Goal: Task Accomplishment & Management: Manage account settings

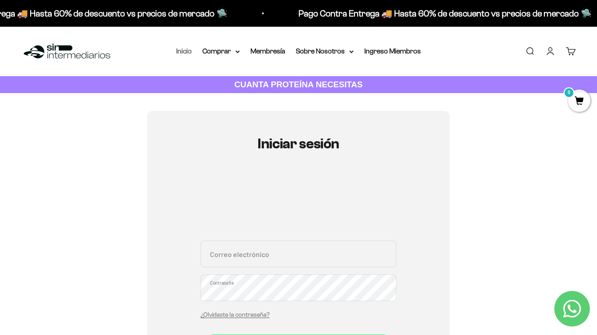
click at [176, 51] on link "Inicio" at bounding box center [184, 51] width 16 height 8
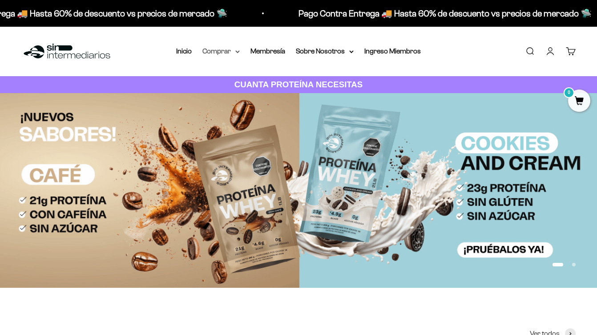
click at [203, 52] on summary "Comprar" at bounding box center [220, 51] width 37 height 12
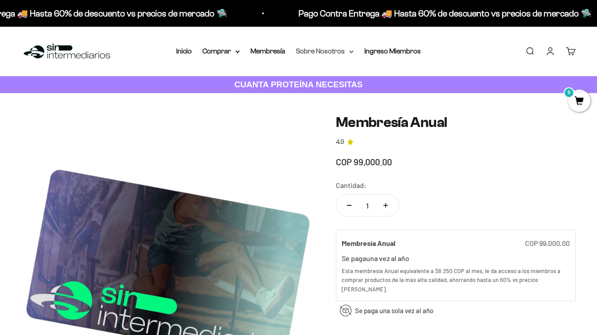
click at [321, 49] on summary "Sobre Nosotros" at bounding box center [325, 51] width 58 height 12
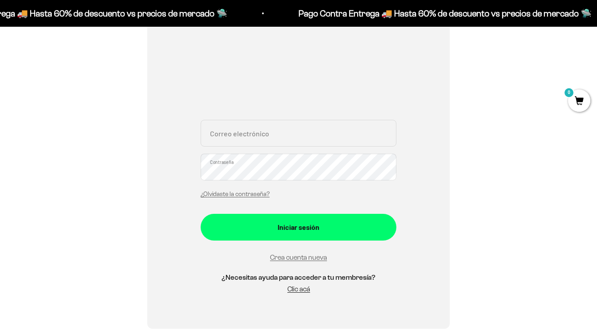
scroll to position [154, 0]
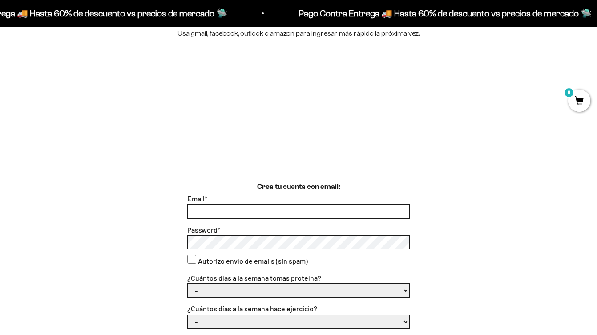
scroll to position [141, 0]
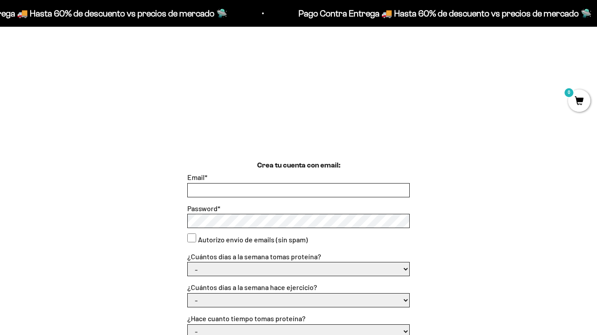
click at [270, 184] on input "Email *" at bounding box center [299, 189] width 222 height 13
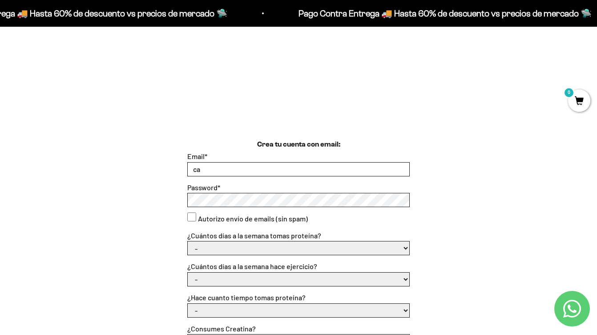
type input "c"
type input "lcasallas@brigadalab.com"
click at [192, 215] on consent"] "Autorizo envío de emails (sin spam)" at bounding box center [191, 216] width 9 height 9
click at [189, 213] on consent"] "Autorizo envío de emails (sin spam)" at bounding box center [191, 216] width 9 height 9
click at [189, 218] on consent"] "Autorizo envío de emails (sin spam)" at bounding box center [191, 216] width 9 height 9
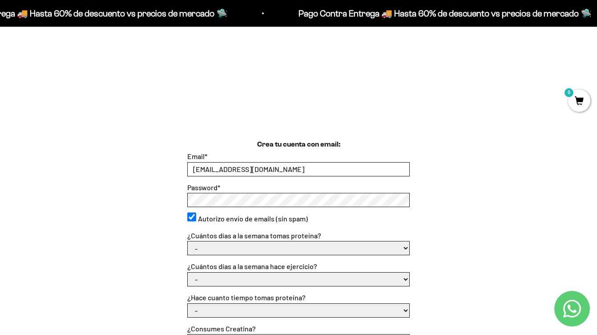
click at [192, 216] on consent"] "Autorizo envío de emails (sin spam)" at bounding box center [191, 216] width 9 height 9
checkbox consent"] "false"
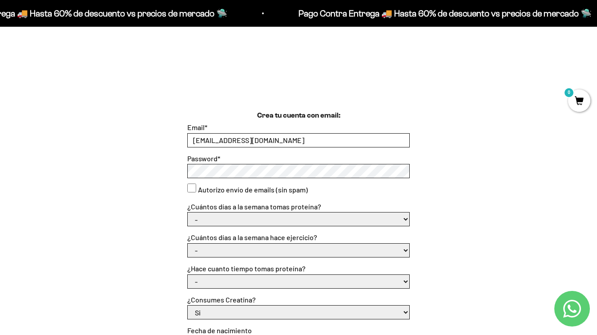
scroll to position [170, 0]
select select "3 a 5"
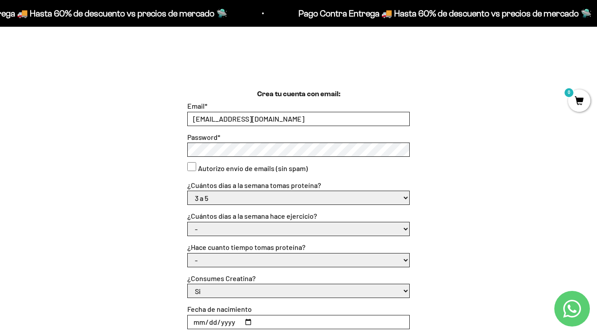
scroll to position [192, 0]
select select "3 a 5 días"
select select "Más de 6 meses"
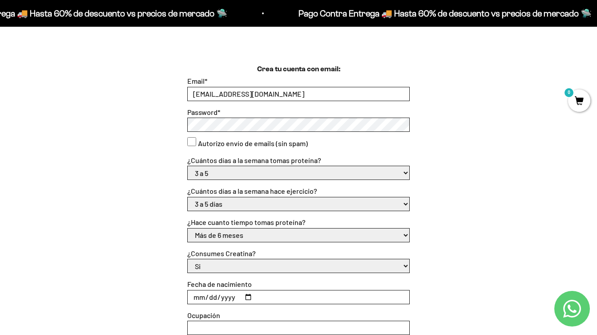
scroll to position [224, 0]
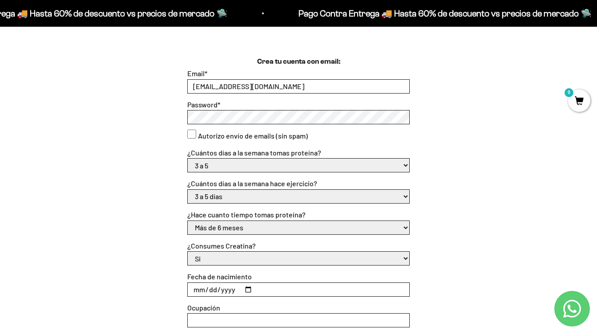
select select "No"
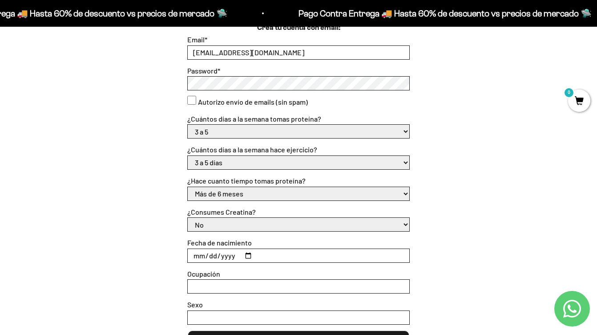
scroll to position [261, 0]
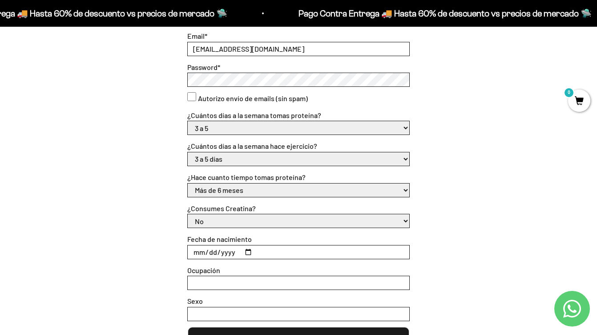
click at [195, 248] on input "Fecha de nacimiento" at bounding box center [299, 251] width 222 height 13
click at [211, 247] on input "Fecha de nacimiento" at bounding box center [299, 251] width 222 height 13
click at [227, 247] on input "Fecha de nacimiento" at bounding box center [299, 251] width 222 height 13
type input "1989-12-20"
click at [432, 285] on div "Crea tu cuenta con email: Email * lcasallas@brigadalab.com Password * Autorizo …" at bounding box center [298, 186] width 554 height 334
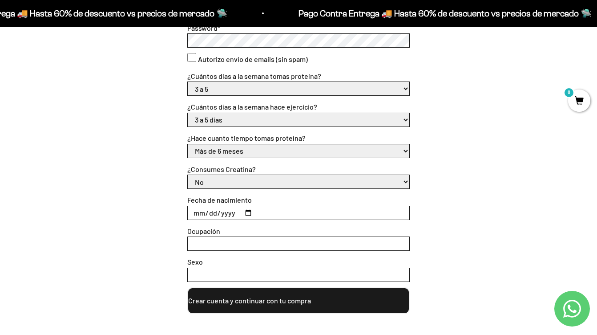
scroll to position [312, 0]
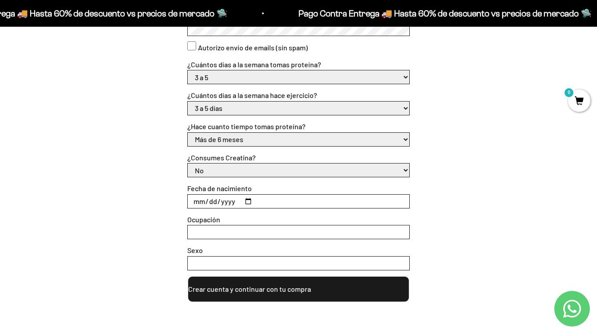
click at [339, 228] on input "Ocupación" at bounding box center [299, 231] width 222 height 13
type input "Independiente"
click at [311, 256] on input "Sexo" at bounding box center [299, 262] width 222 height 13
type input "Femenino"
click at [321, 292] on button "Crear cuenta y continuar con tu compra" at bounding box center [298, 288] width 222 height 27
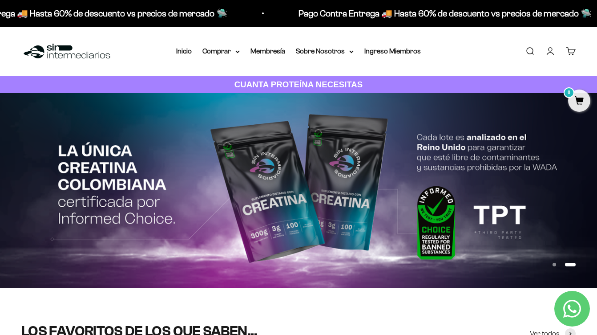
click at [546, 51] on link "Cuenta" at bounding box center [551, 51] width 10 height 10
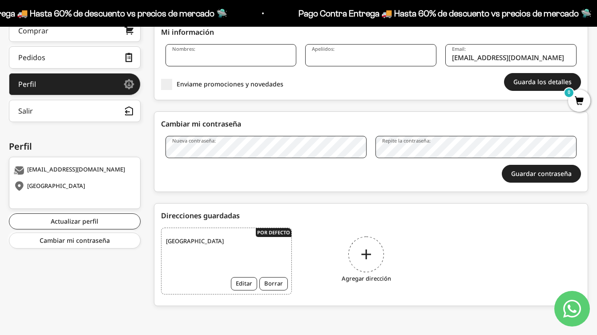
scroll to position [159, 0]
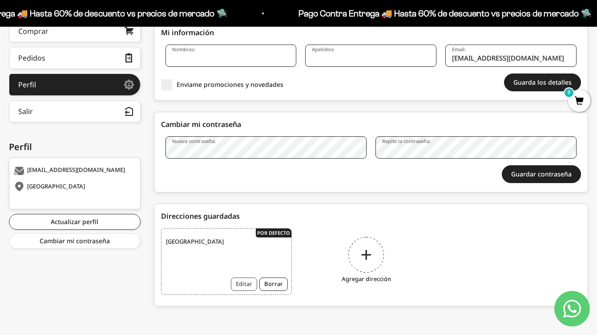
click at [241, 280] on button "Editar" at bounding box center [244, 283] width 26 height 13
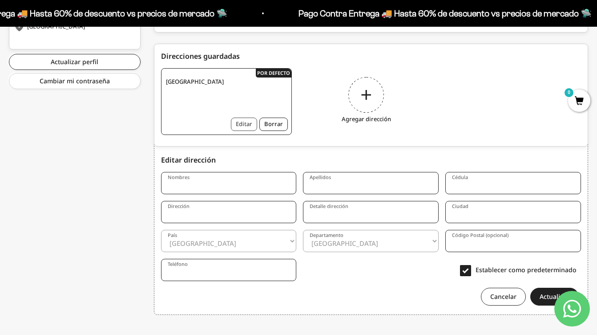
click at [243, 126] on button "Editar" at bounding box center [244, 123] width 26 height 13
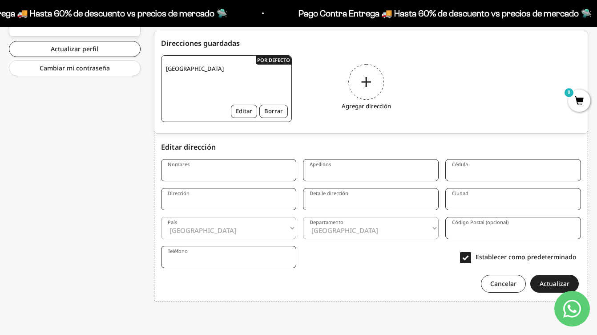
click at [240, 86] on div "Colombia Editar Borrar" at bounding box center [226, 88] width 131 height 67
click at [247, 117] on button "Editar" at bounding box center [244, 111] width 26 height 13
click at [375, 83] on div "Agregar dirección" at bounding box center [366, 88] width 131 height 67
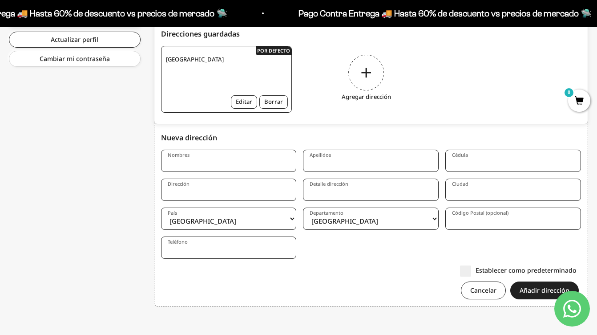
click at [367, 79] on div "Agregar dirección" at bounding box center [366, 79] width 131 height 67
select select "Bogotá, D.C."
type input "110221"
type input "Bogota"
type input "Calle 74 # 3-36"
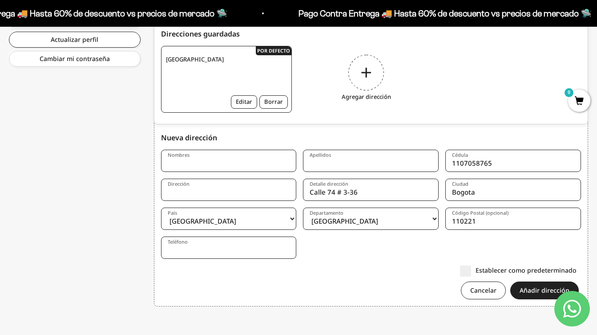
type input "1107058765"
type input "Casallas"
type input "Laura"
drag, startPoint x: 361, startPoint y: 192, endPoint x: 301, endPoint y: 191, distance: 60.1
click at [301, 191] on form "Nombres Laura Apellidos Casallas Cédula 1107058765 Dirección Detalle dirección …" at bounding box center [371, 228] width 421 height 156
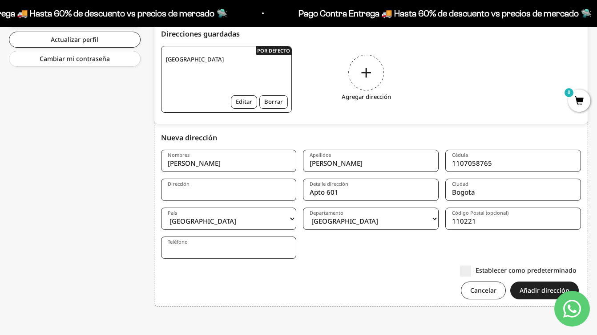
type input "Apto 601"
type input "Calle 74 # 3-36"
click at [275, 262] on form "Nombres Laura Apellidos Casallas Cédula 1107058765 Dirección Calle 74 # 3-36 De…" at bounding box center [371, 228] width 421 height 156
click at [318, 266] on div "Establecer como predeterminado" at bounding box center [369, 269] width 416 height 9
click at [319, 142] on div "Nueva dirección" at bounding box center [371, 137] width 421 height 11
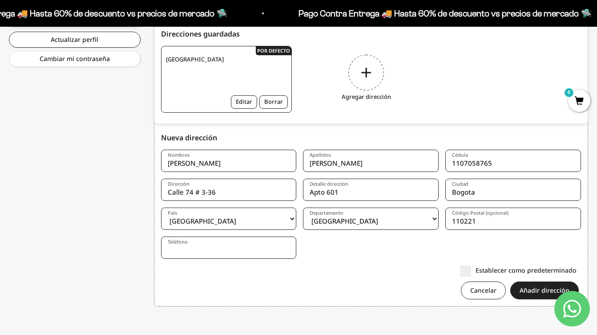
click at [311, 190] on input "Apto 601" at bounding box center [371, 189] width 136 height 22
click at [352, 191] on input "Rosales. Apto 601" at bounding box center [371, 189] width 136 height 22
type input "Rosales. Apto. 601"
type input "3103469858"
click at [540, 294] on button "Añadir dirección" at bounding box center [544, 290] width 69 height 18
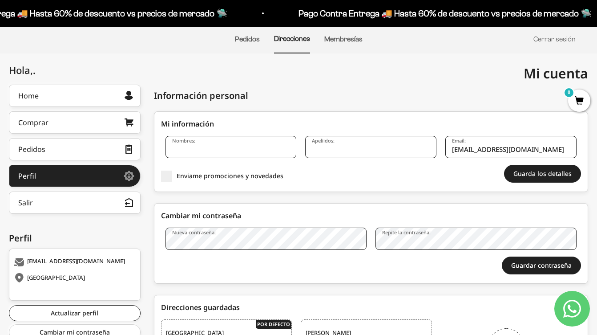
scroll to position [95, 0]
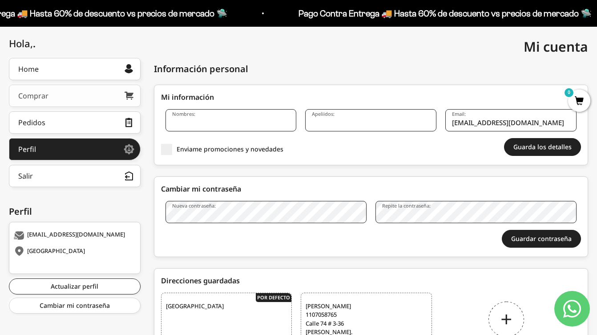
click at [108, 100] on link "Comprar" at bounding box center [75, 96] width 132 height 22
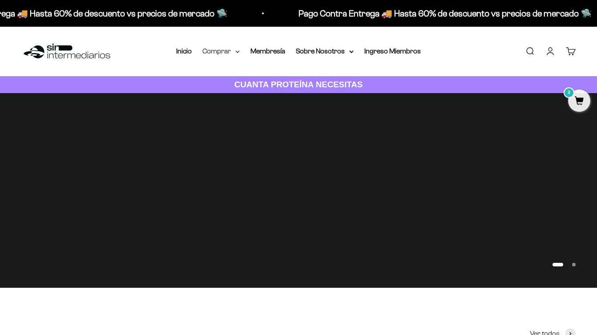
click at [221, 50] on summary "Comprar" at bounding box center [220, 51] width 37 height 12
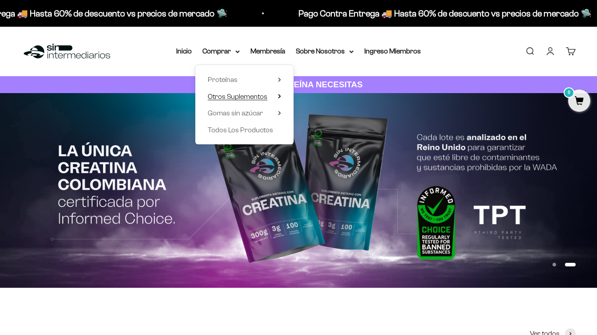
click at [222, 96] on span "Otros Suplementos" at bounding box center [238, 97] width 60 height 8
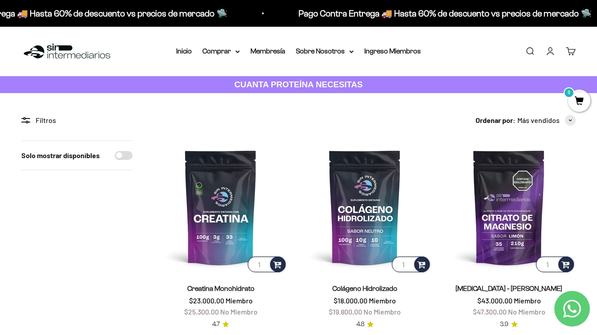
scroll to position [4, 0]
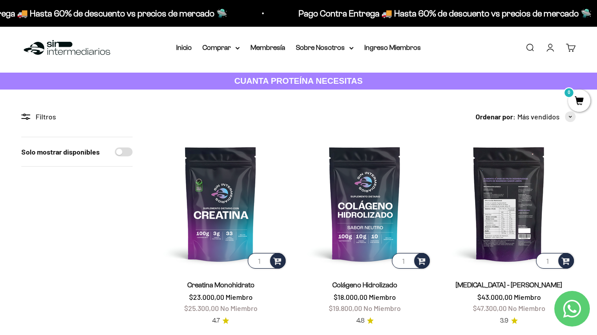
click at [505, 203] on img at bounding box center [508, 203] width 133 height 133
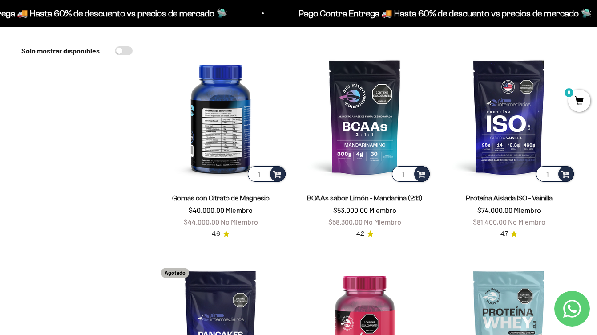
scroll to position [513, 0]
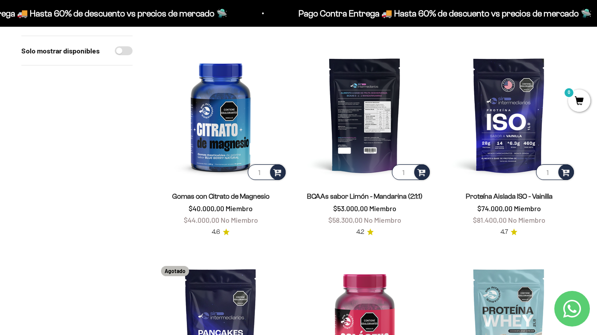
click at [358, 147] on img at bounding box center [364, 114] width 133 height 133
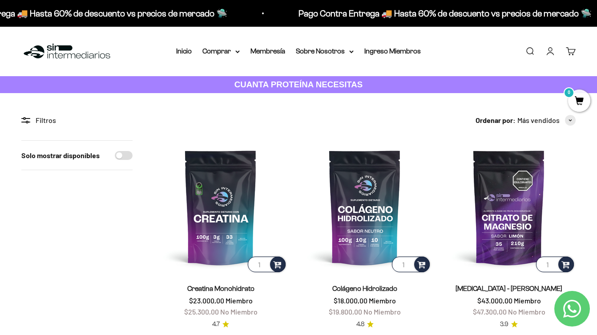
scroll to position [0, 0]
click at [224, 53] on summary "Comprar" at bounding box center [220, 51] width 37 height 12
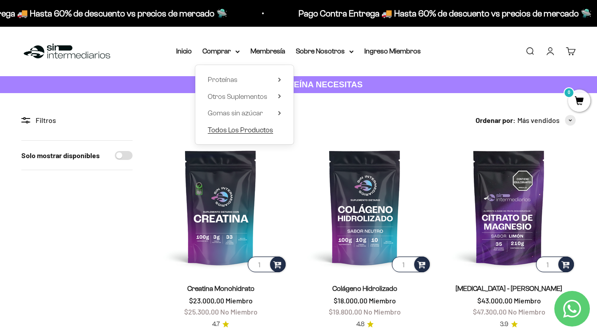
click at [210, 124] on span "Todos Los Productos" at bounding box center [240, 130] width 65 height 12
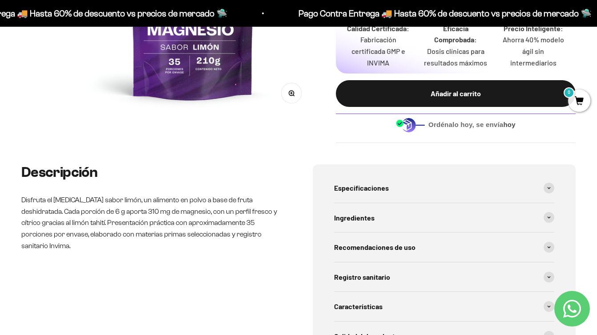
scroll to position [243, 0]
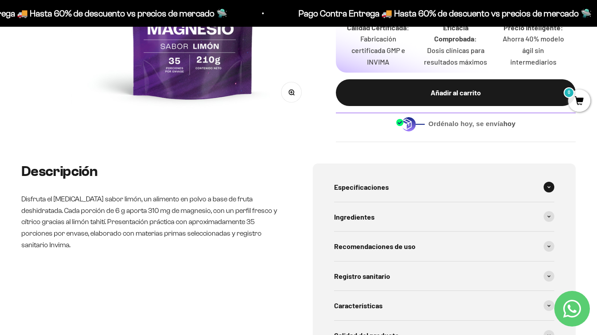
click at [549, 183] on span at bounding box center [549, 187] width 11 height 11
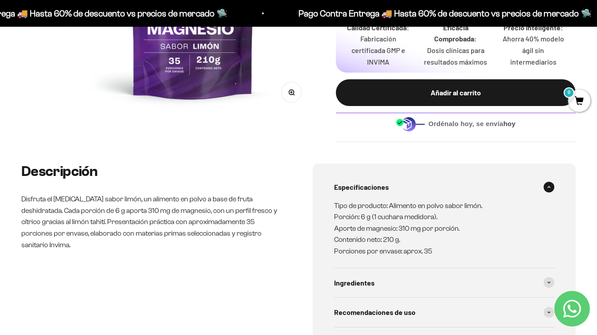
click at [549, 183] on span at bounding box center [549, 187] width 11 height 11
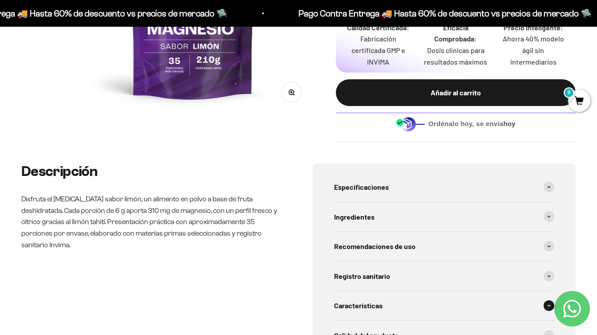
click at [550, 300] on span at bounding box center [549, 305] width 11 height 11
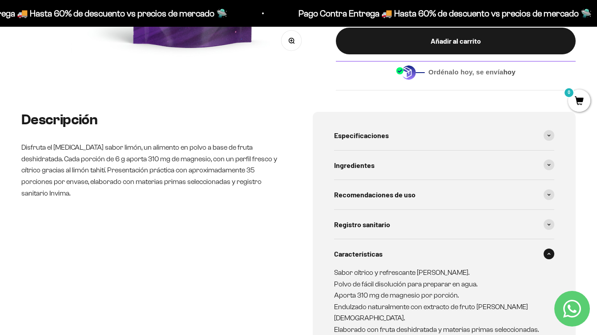
scroll to position [297, 0]
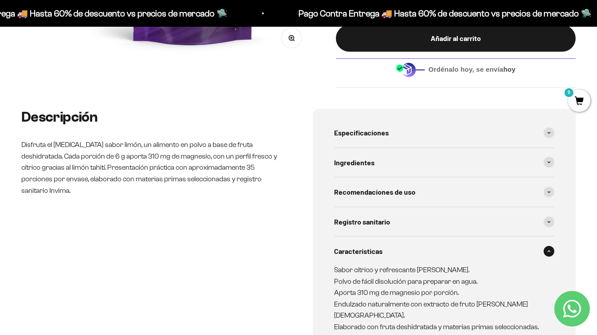
click at [548, 251] on icon at bounding box center [549, 251] width 3 height 1
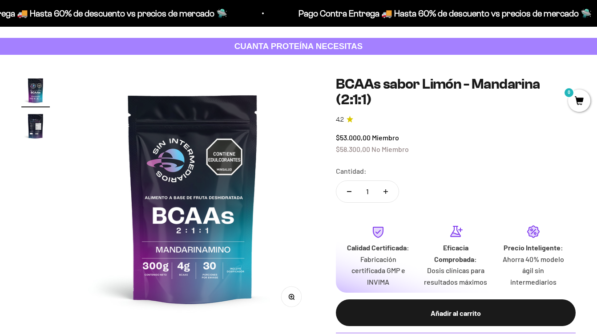
scroll to position [37, 0]
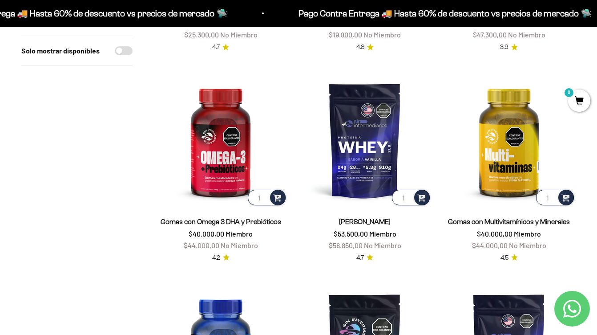
scroll to position [275, 0]
